Goal: Information Seeking & Learning: Understand process/instructions

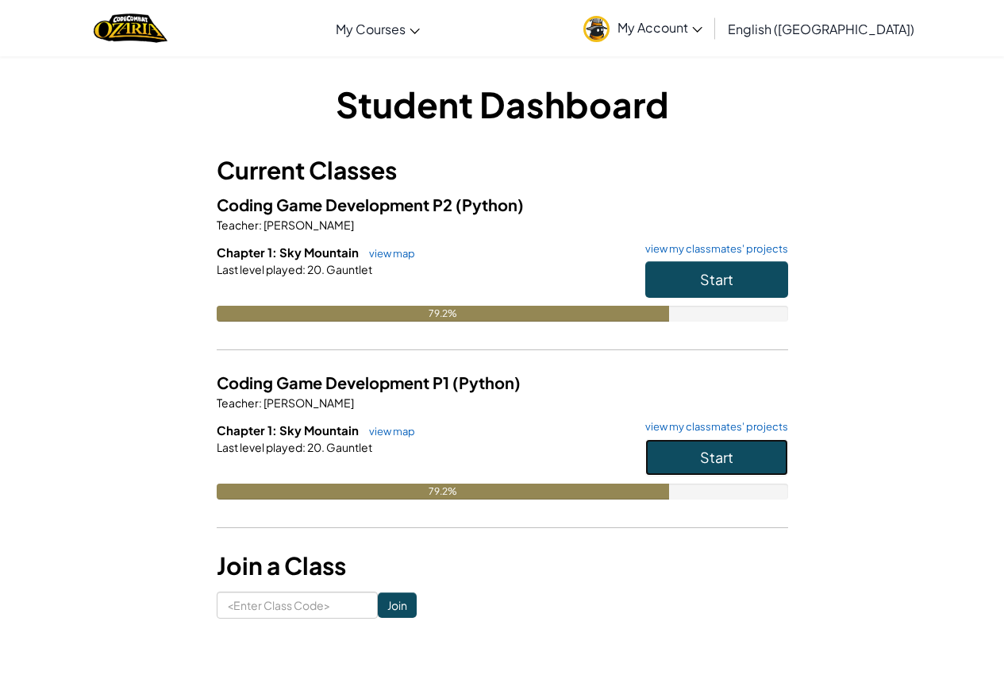
click at [690, 448] on button "Start" at bounding box center [716, 457] width 143 height 37
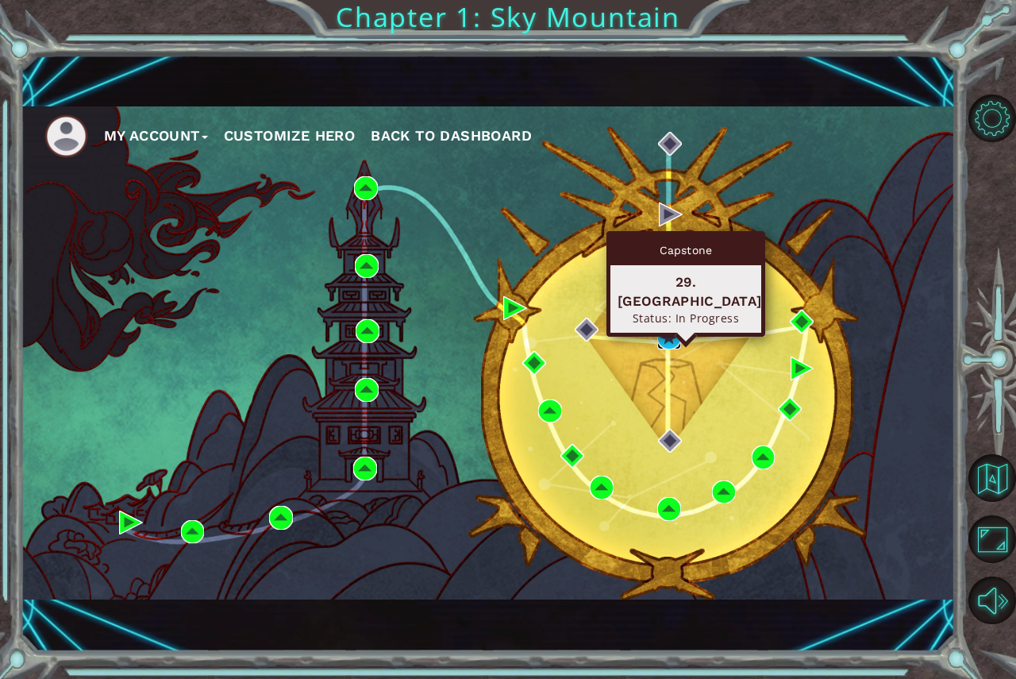
click at [667, 334] on img at bounding box center [669, 337] width 24 height 24
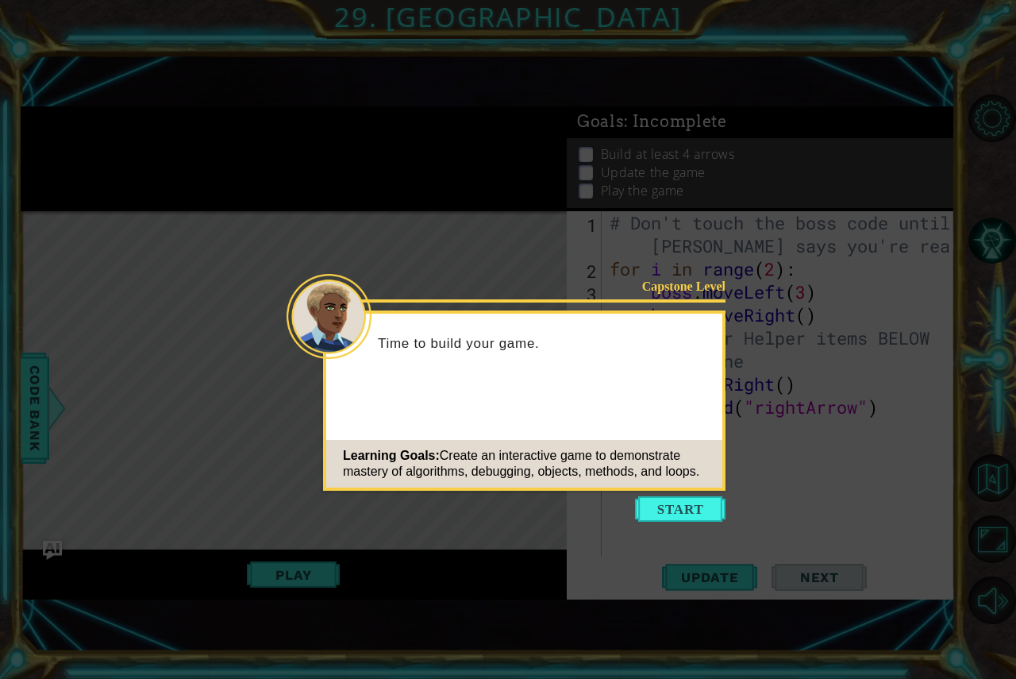
click at [671, 494] on icon at bounding box center [508, 339] width 1016 height 679
click at [670, 498] on button "Start" at bounding box center [680, 508] width 90 height 25
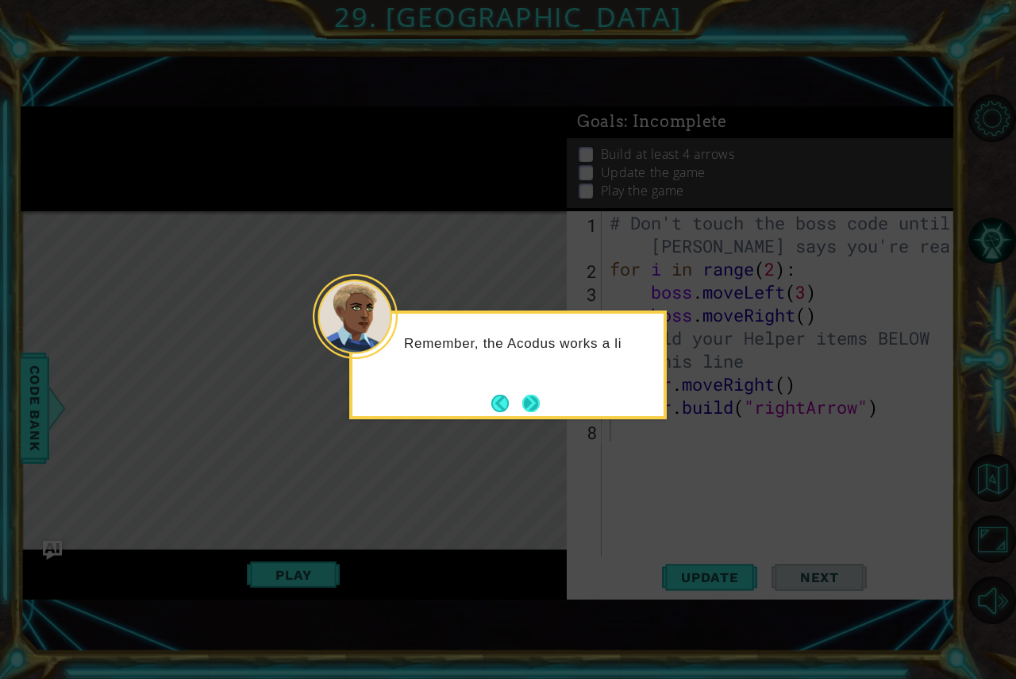
click at [530, 405] on button "Next" at bounding box center [530, 402] width 17 height 17
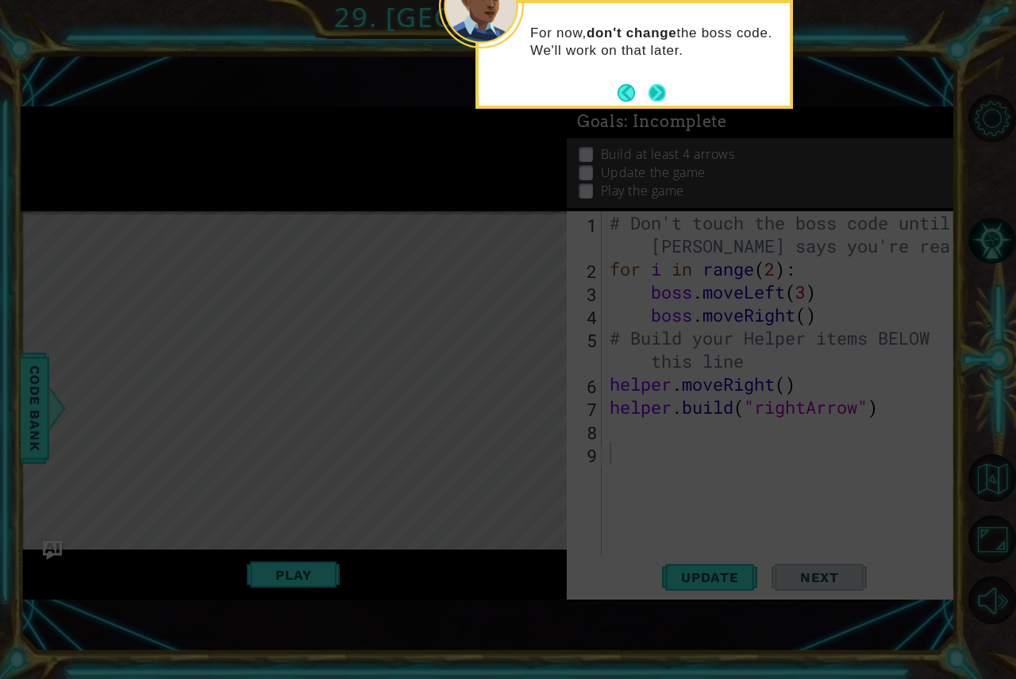
drag, startPoint x: 667, startPoint y: 86, endPoint x: 663, endPoint y: 94, distance: 8.9
drag, startPoint x: 663, startPoint y: 94, endPoint x: 664, endPoint y: 85, distance: 8.9
drag, startPoint x: 664, startPoint y: 85, endPoint x: 654, endPoint y: 85, distance: 10.3
drag, startPoint x: 651, startPoint y: 92, endPoint x: 634, endPoint y: 95, distance: 17.0
click at [644, 92] on footer at bounding box center [641, 93] width 48 height 24
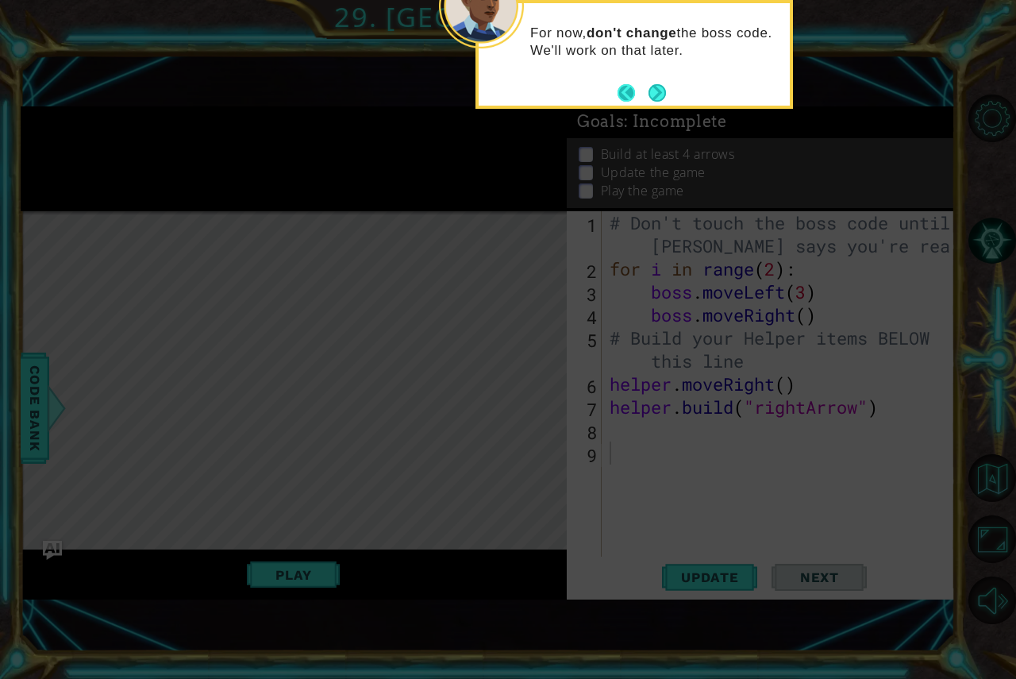
drag, startPoint x: 644, startPoint y: 92, endPoint x: 609, endPoint y: 79, distance: 37.2
click at [641, 92] on footer at bounding box center [641, 93] width 48 height 24
click at [608, 79] on div "For now, don't change the boss code. We'll work on that later." at bounding box center [634, 50] width 311 height 80
drag, startPoint x: 559, startPoint y: 105, endPoint x: 653, endPoint y: 88, distance: 95.9
click at [653, 88] on button "Next" at bounding box center [657, 92] width 29 height 29
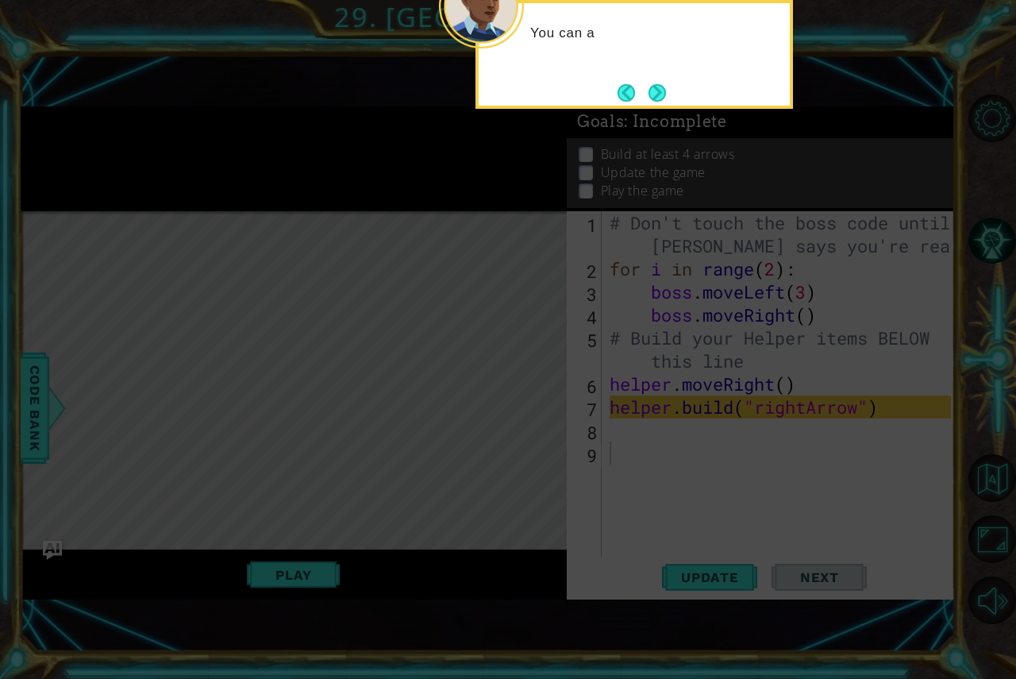
drag, startPoint x: 653, startPoint y: 88, endPoint x: 675, endPoint y: 77, distance: 24.8
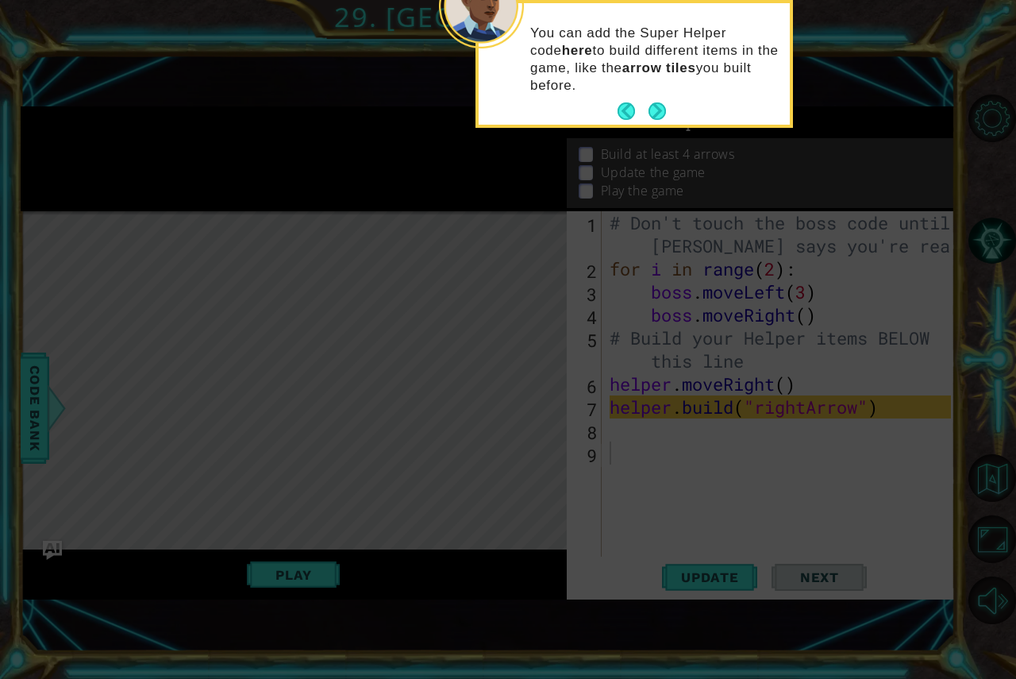
drag, startPoint x: 653, startPoint y: 91, endPoint x: 767, endPoint y: 63, distance: 117.6
drag, startPoint x: 767, startPoint y: 63, endPoint x: 867, endPoint y: 83, distance: 101.8
drag, startPoint x: 867, startPoint y: 83, endPoint x: 909, endPoint y: 85, distance: 41.3
drag, startPoint x: 909, startPoint y: 85, endPoint x: 646, endPoint y: 112, distance: 264.1
drag, startPoint x: 646, startPoint y: 112, endPoint x: 620, endPoint y: 110, distance: 26.3
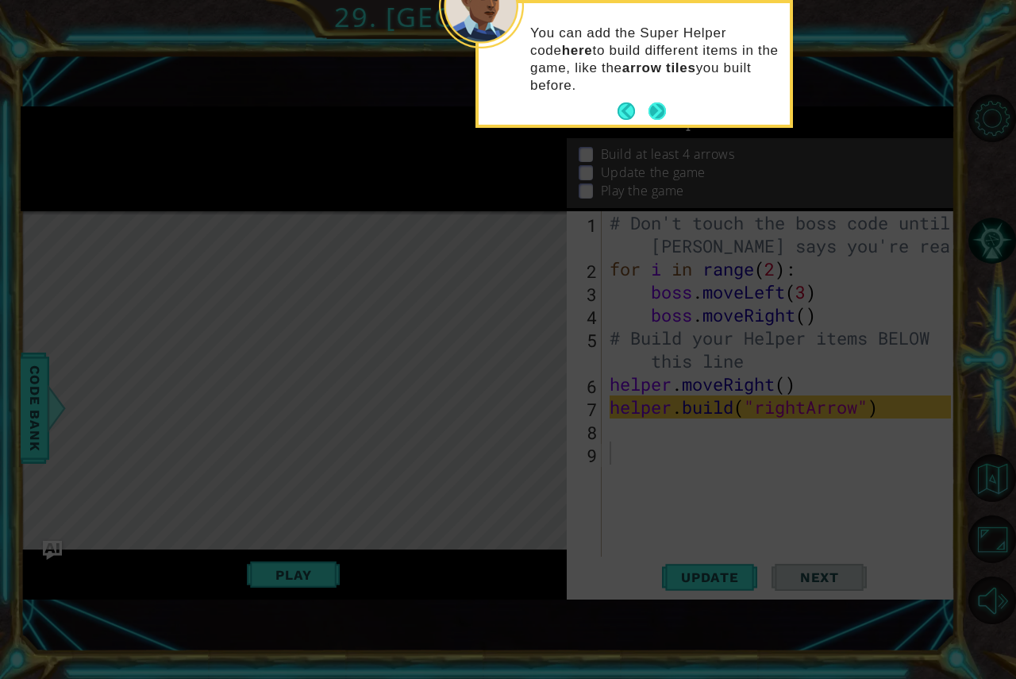
drag, startPoint x: 620, startPoint y: 110, endPoint x: 642, endPoint y: 103, distance: 23.1
drag, startPoint x: 642, startPoint y: 103, endPoint x: 687, endPoint y: 120, distance: 48.2
drag, startPoint x: 687, startPoint y: 120, endPoint x: 833, endPoint y: 83, distance: 150.5
drag, startPoint x: 834, startPoint y: 83, endPoint x: 867, endPoint y: 68, distance: 35.9
